Goal: Navigation & Orientation: Find specific page/section

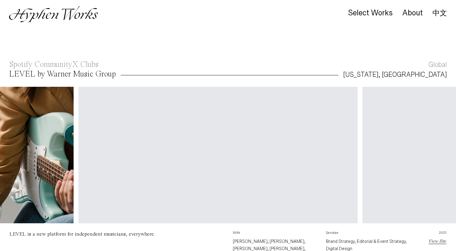
scroll to position [0, 611]
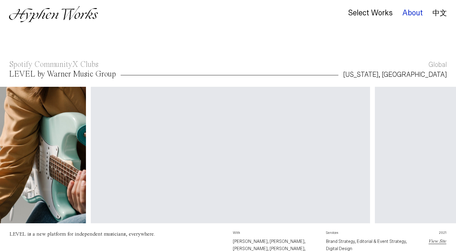
click at [408, 11] on div "About" at bounding box center [412, 13] width 20 height 8
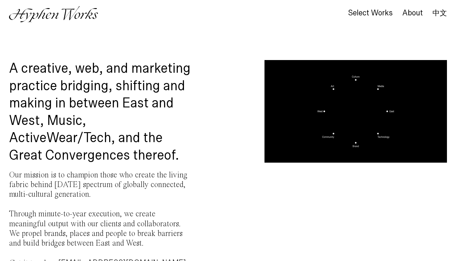
click at [437, 13] on link "中文" at bounding box center [439, 13] width 14 height 7
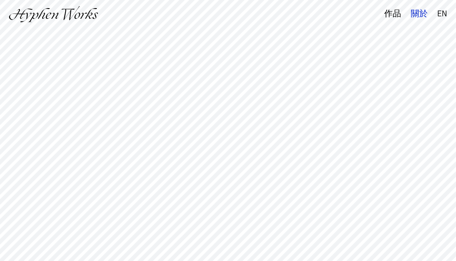
click at [416, 14] on div "關於" at bounding box center [418, 14] width 17 height 8
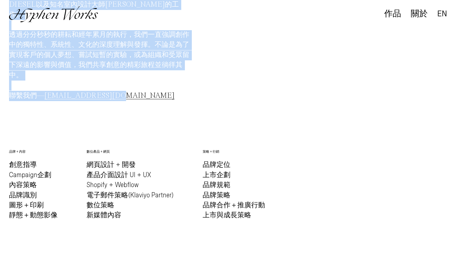
scroll to position [242, 0]
drag, startPoint x: 9, startPoint y: 112, endPoint x: 148, endPoint y: 108, distance: 138.3
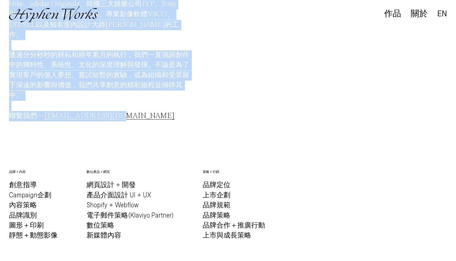
scroll to position [220, 0]
